Goal: Check status: Check status

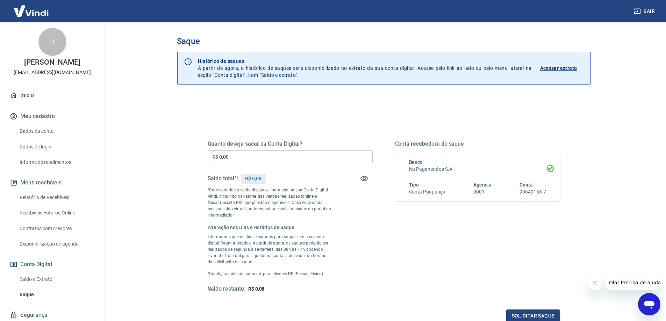
click at [28, 11] on img at bounding box center [30, 10] width 45 height 21
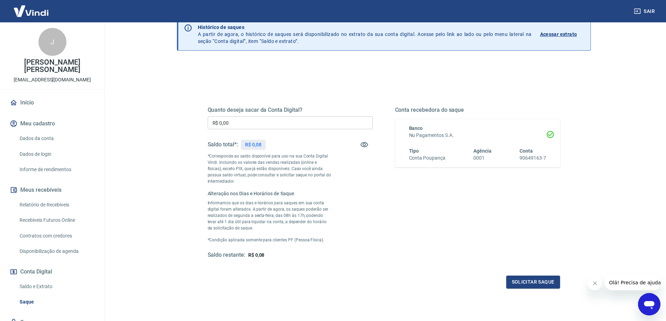
scroll to position [83, 0]
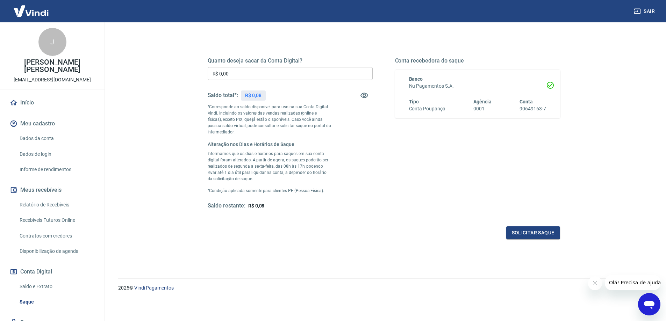
click at [41, 280] on link "Saldo e Extrato" at bounding box center [56, 287] width 79 height 14
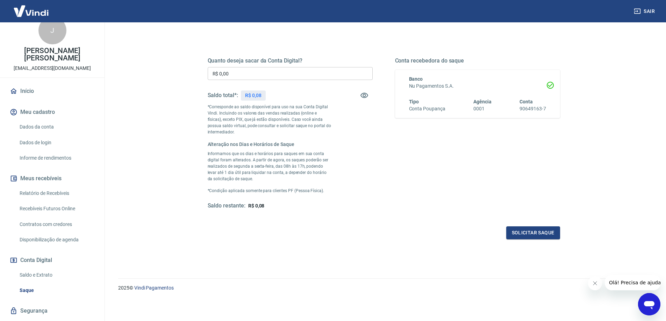
scroll to position [23, 0]
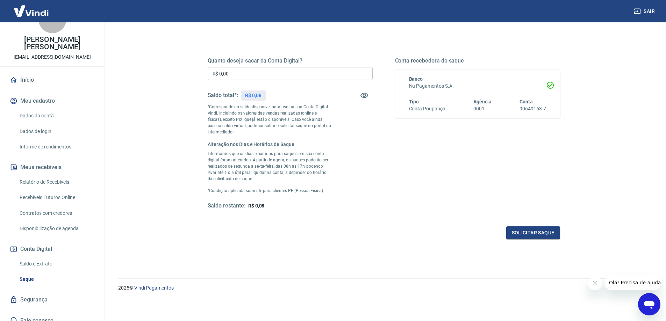
click at [49, 257] on link "Saldo e Extrato" at bounding box center [56, 264] width 79 height 14
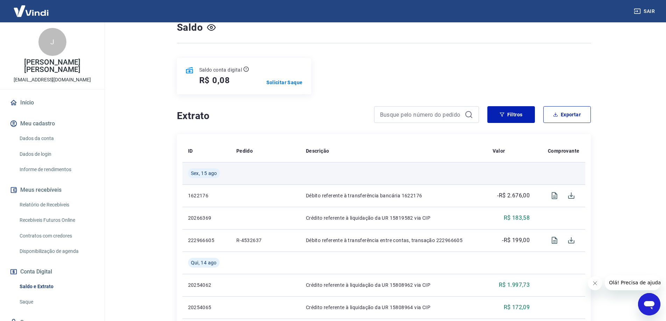
scroll to position [70, 0]
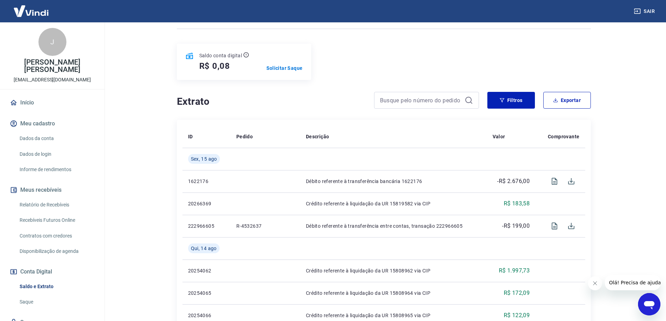
click at [69, 213] on link "Recebíveis Futuros Online" at bounding box center [56, 220] width 79 height 14
